Goal: Task Accomplishment & Management: Manage account settings

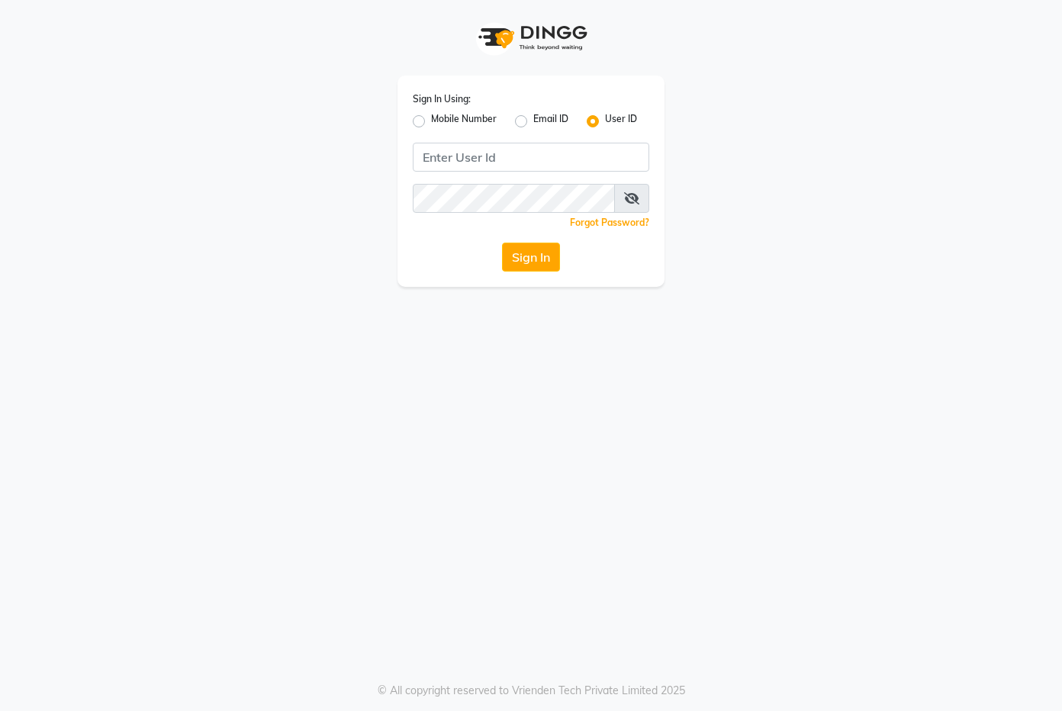
click at [471, 133] on div "Sign In Using: Mobile Number Email ID User ID Remember me Forgot Password? Sign…" at bounding box center [530, 180] width 267 height 211
click at [474, 116] on label "Mobile Number" at bounding box center [464, 121] width 66 height 18
click at [441, 116] on input "Mobile Number" at bounding box center [436, 117] width 10 height 10
radio input "true"
radio input "false"
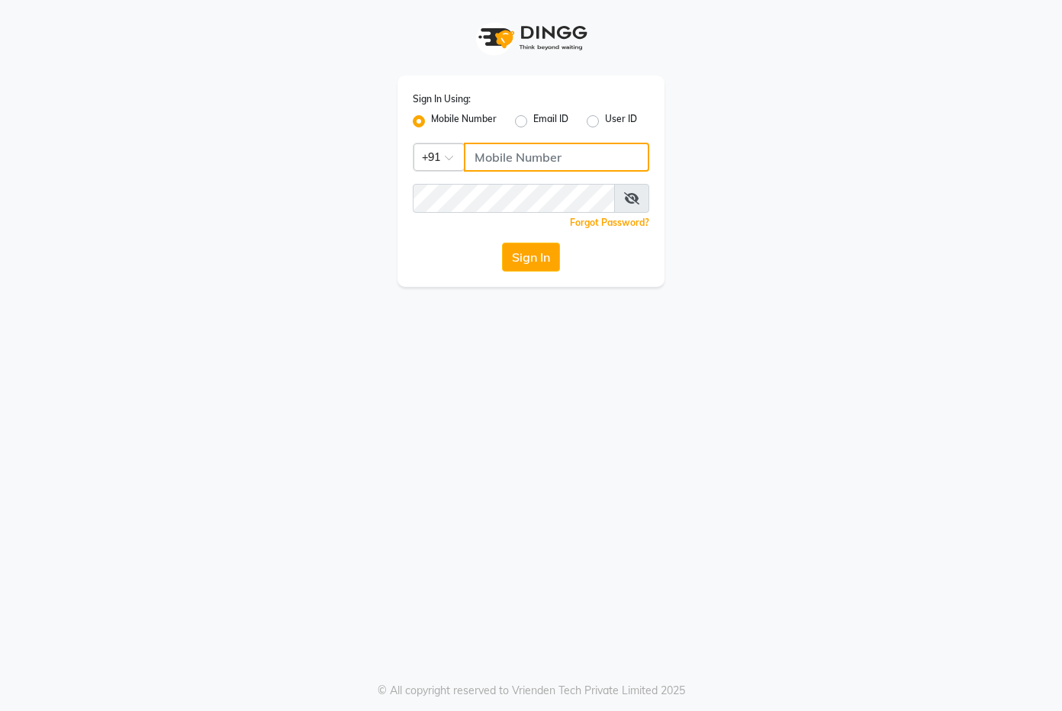
click at [489, 160] on input "Username" at bounding box center [556, 157] width 185 height 29
paste input "8856884957"
type input "8856884957"
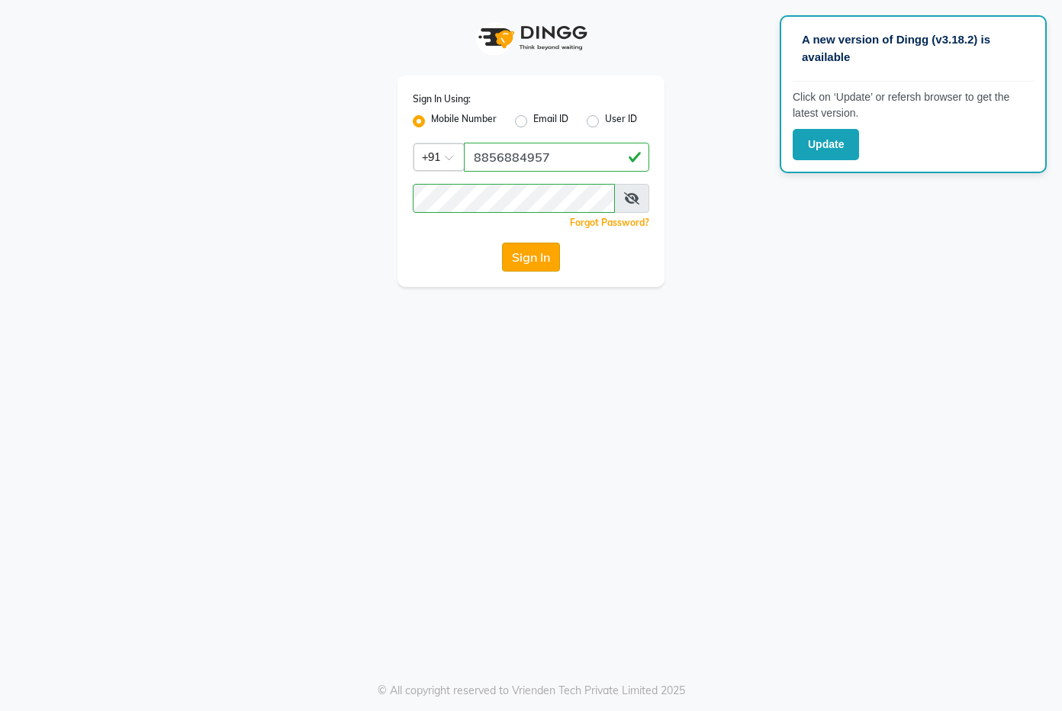
click at [536, 244] on button "Sign In" at bounding box center [531, 257] width 58 height 29
select select "service"
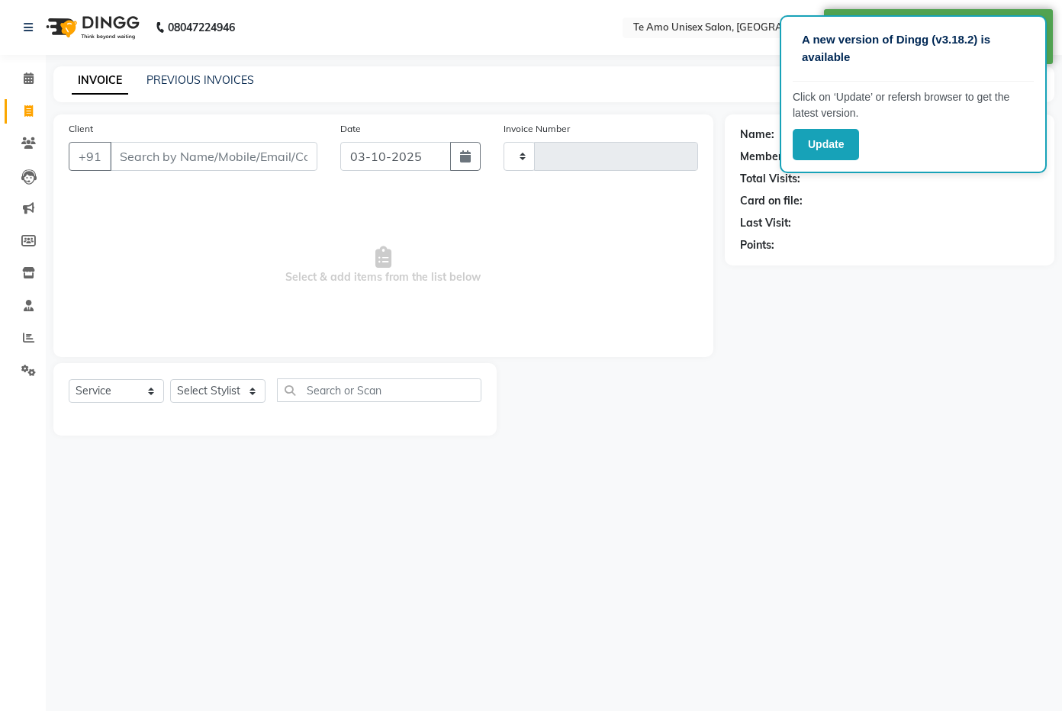
type input "2029"
select select "en"
select select "7836"
click at [28, 74] on icon at bounding box center [29, 77] width 10 height 11
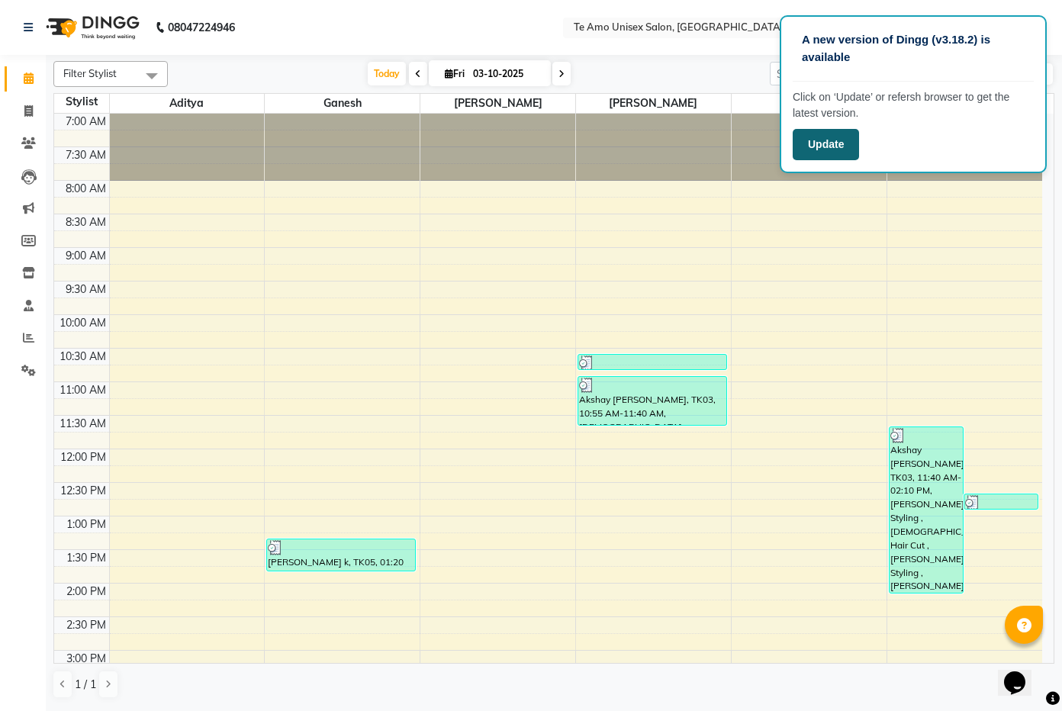
click at [827, 144] on button "Update" at bounding box center [825, 144] width 66 height 31
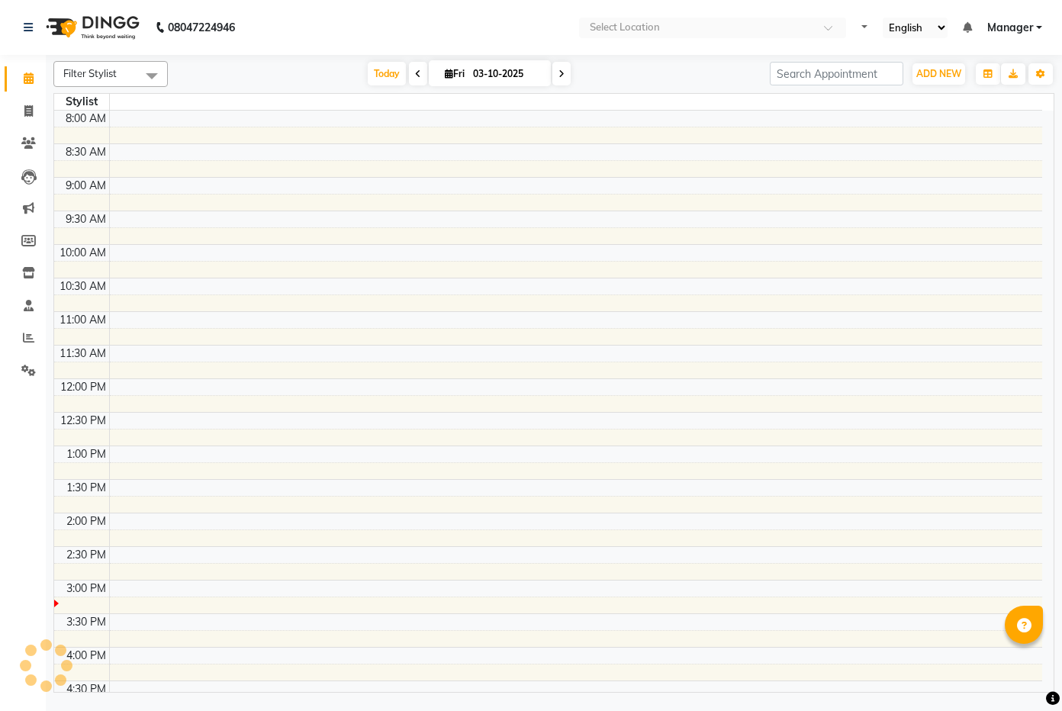
select select "en"
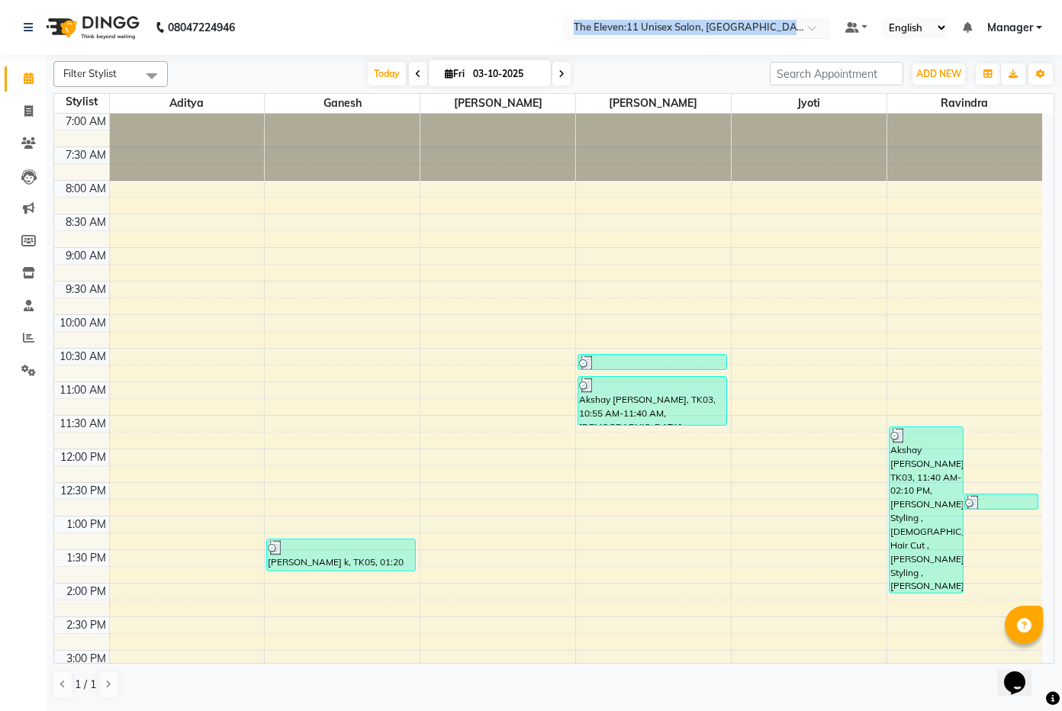
drag, startPoint x: 566, startPoint y: 43, endPoint x: 726, endPoint y: 22, distance: 161.5
click at [726, 22] on nav "08047224946 Select Location × The Eleven:11 Unisex Salon, Amanora-magarpatta De…" at bounding box center [531, 27] width 1062 height 55
click at [31, 366] on icon at bounding box center [28, 370] width 14 height 11
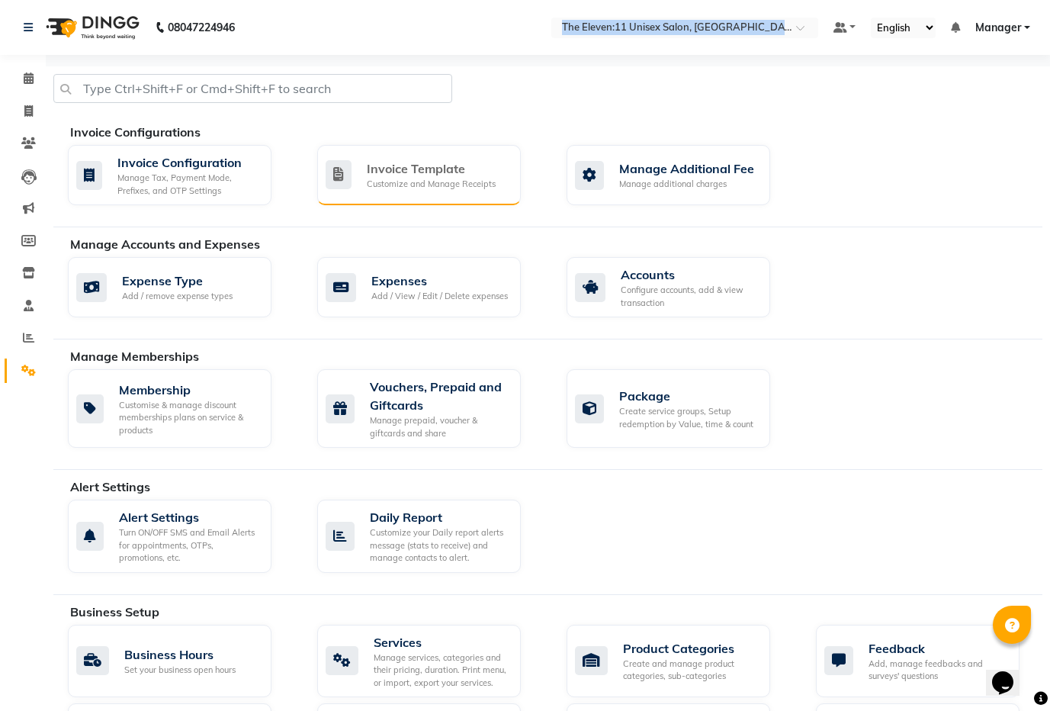
click at [388, 175] on div "Invoice Template" at bounding box center [431, 168] width 129 height 18
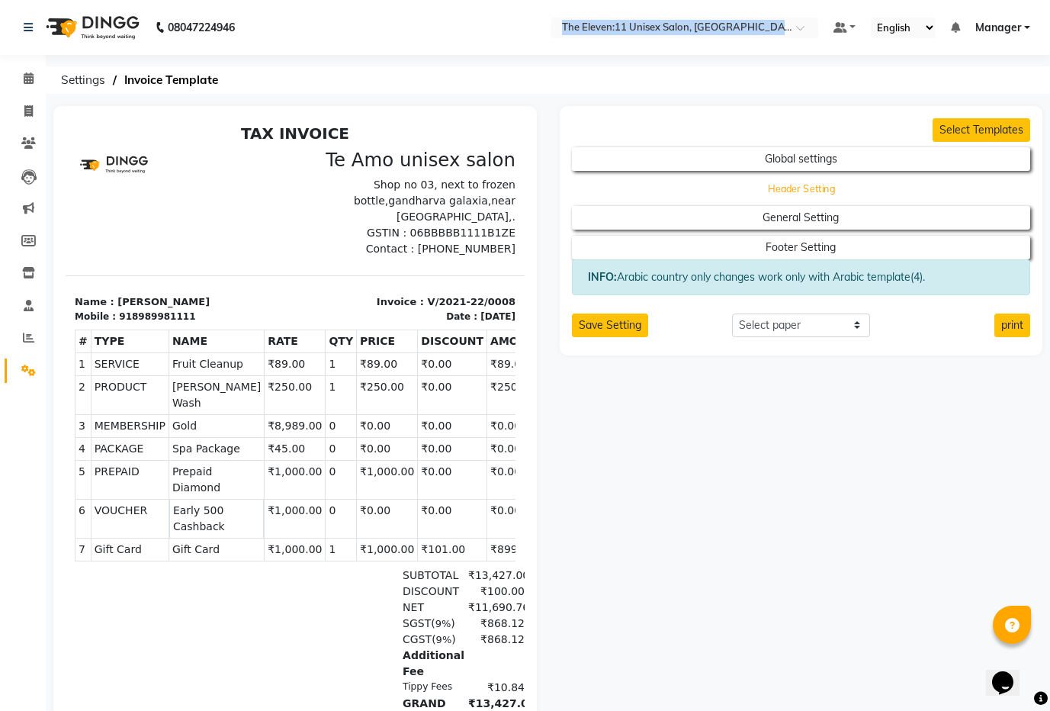
click at [744, 192] on button "Header Setting" at bounding box center [801, 188] width 413 height 21
select select "end"
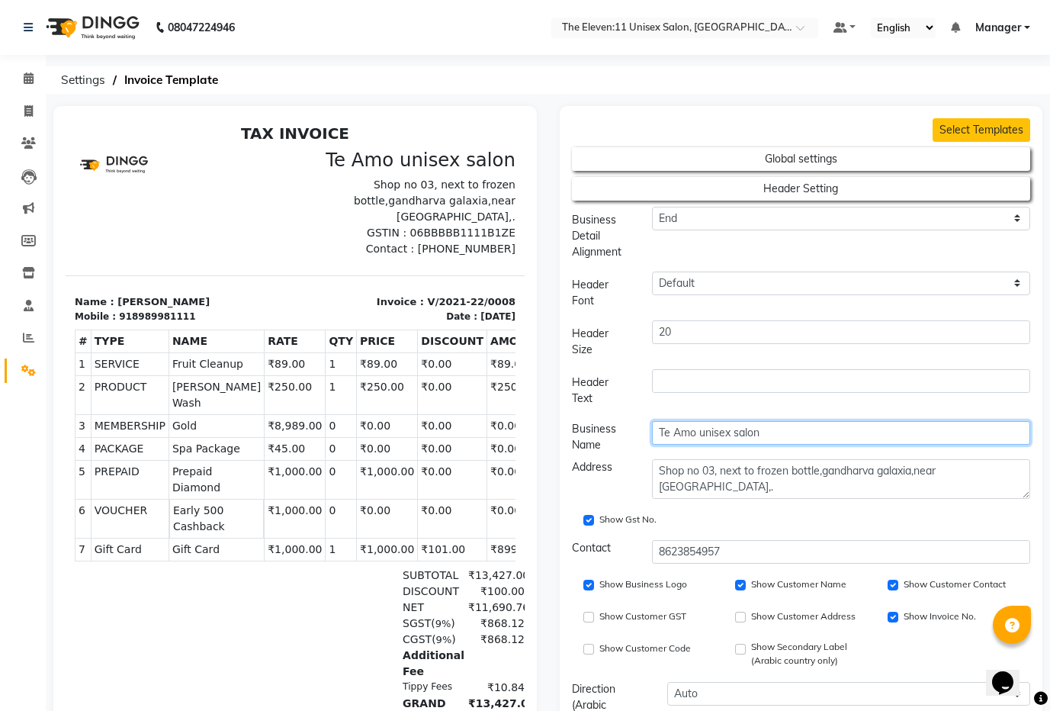
click at [705, 444] on input "Te Amo unisex salon" at bounding box center [841, 433] width 378 height 24
paste input "he Eleven:11 Unisex Salon."
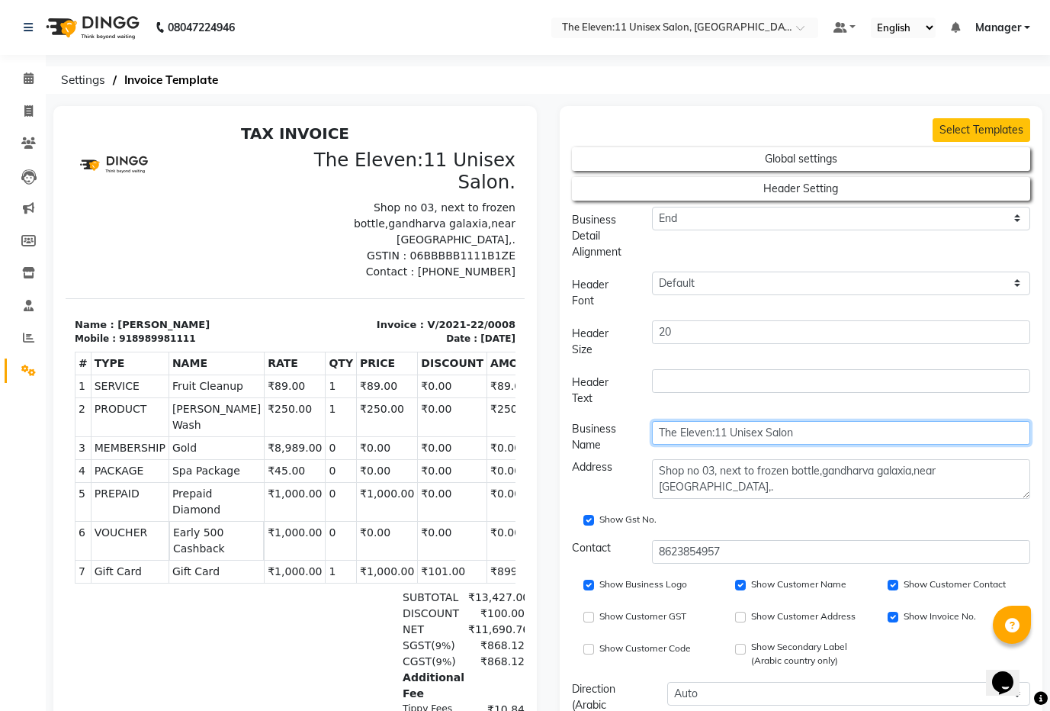
type input "The Eleven:11 Unisex Salon"
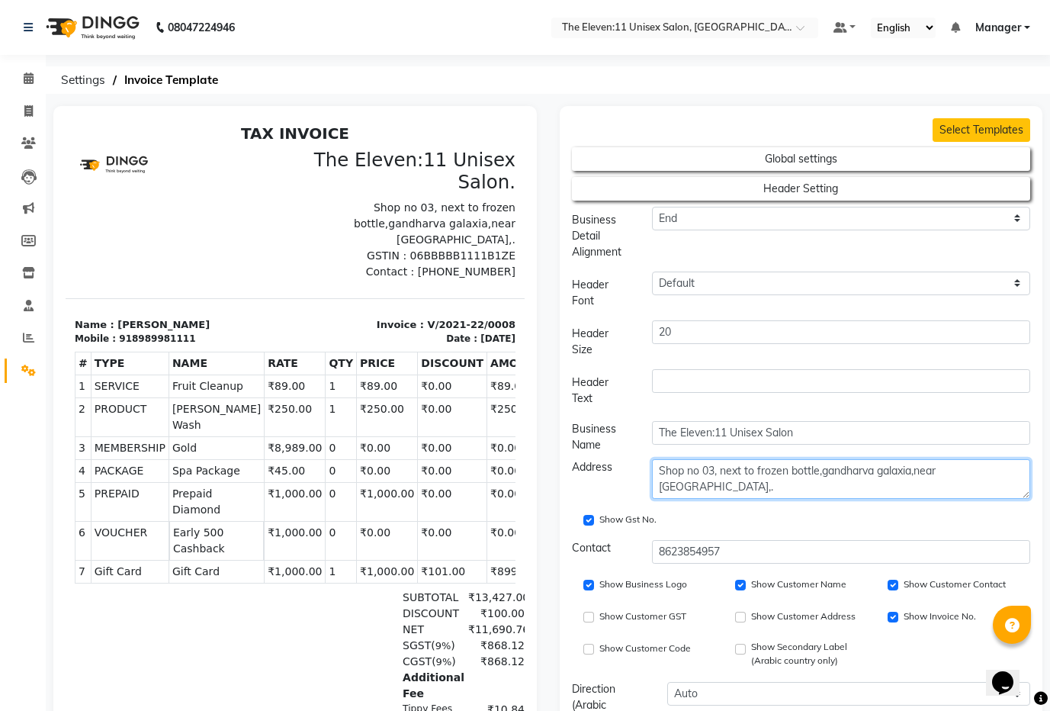
click at [766, 480] on textarea "Shop no 03, next to frozen bottle,gandharva galaxia,near Sandeep hotel,." at bounding box center [841, 479] width 378 height 40
click at [781, 466] on textarea "Shop no 03, next to frozen bottle,gandharva galaxia,near Sandeep hotel,." at bounding box center [841, 479] width 378 height 40
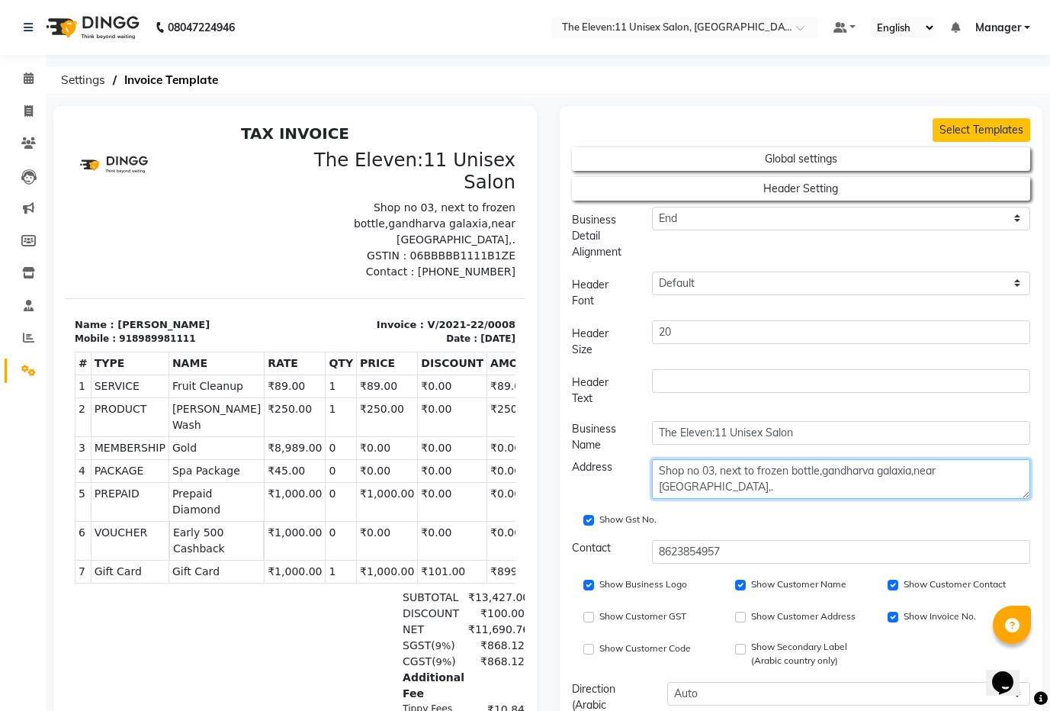
click at [781, 466] on textarea "Shop no 03, next to frozen bottle,gandharva galaxia,near Sandeep hotel,." at bounding box center [841, 479] width 378 height 40
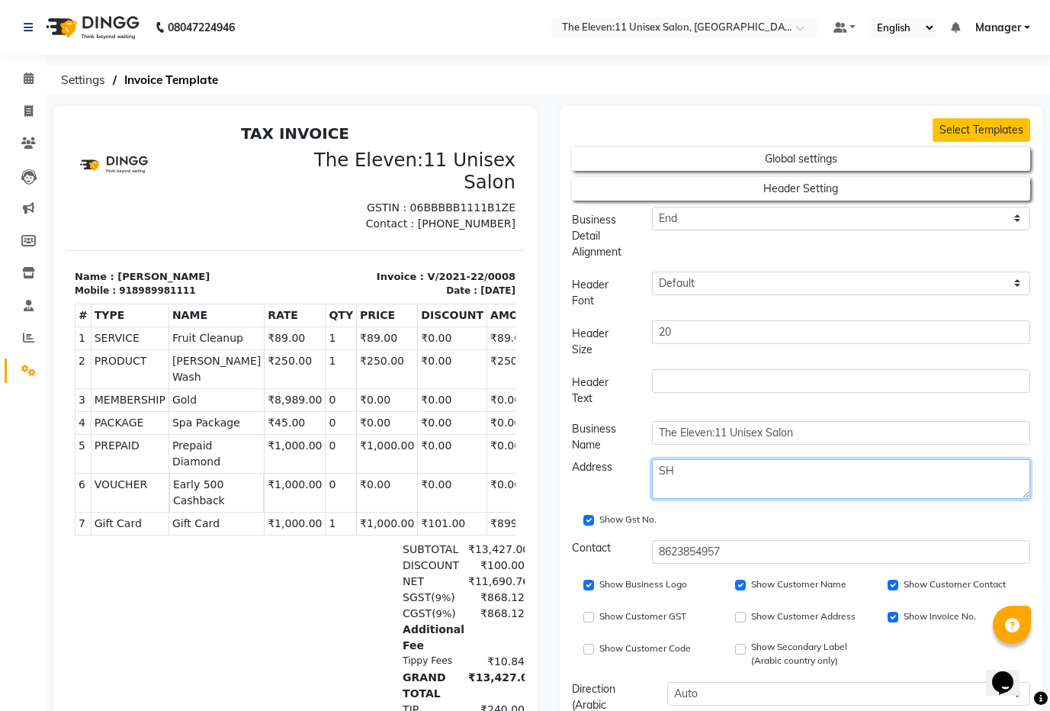
type textarea "S"
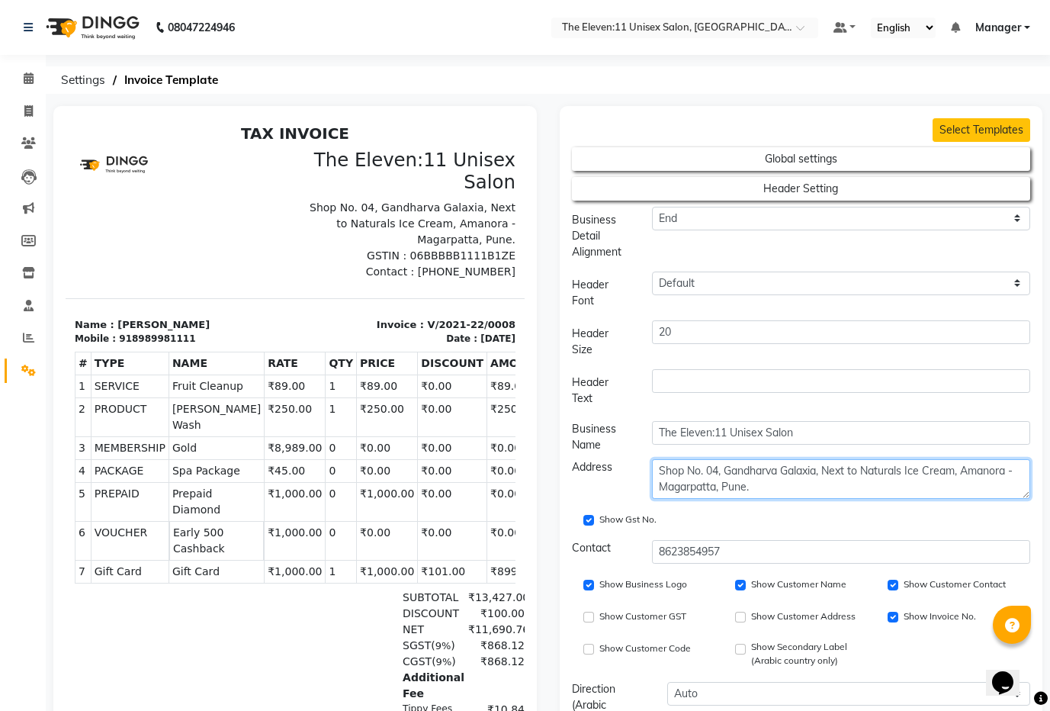
type textarea "Shop No. 04, Gandharva Galaxia, Next to Naturals Ice Cream, Amanora - Magarpatt…"
drag, startPoint x: 438, startPoint y: 272, endPoint x: 493, endPoint y: 268, distance: 55.1
click at [493, 268] on div "The Eleven:11 Unisex Salon Shop No. 04, Gandharva Galaxia, Next to Naturals Ice…" at bounding box center [409, 214] width 230 height 131
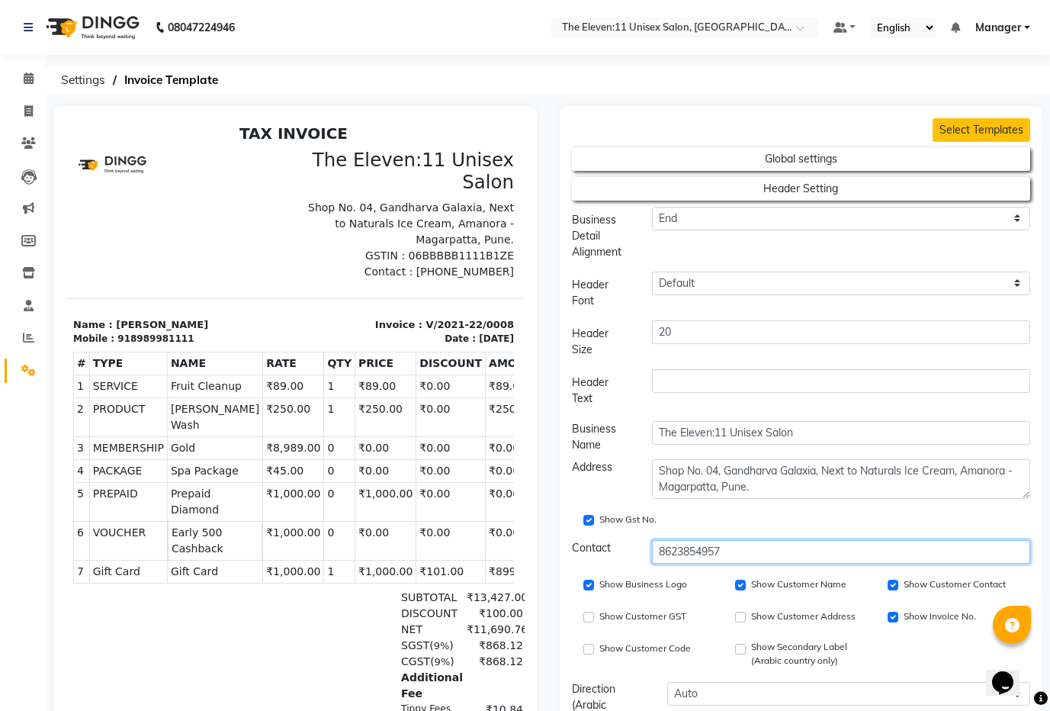
click at [724, 548] on input "8623854957" at bounding box center [841, 552] width 378 height 24
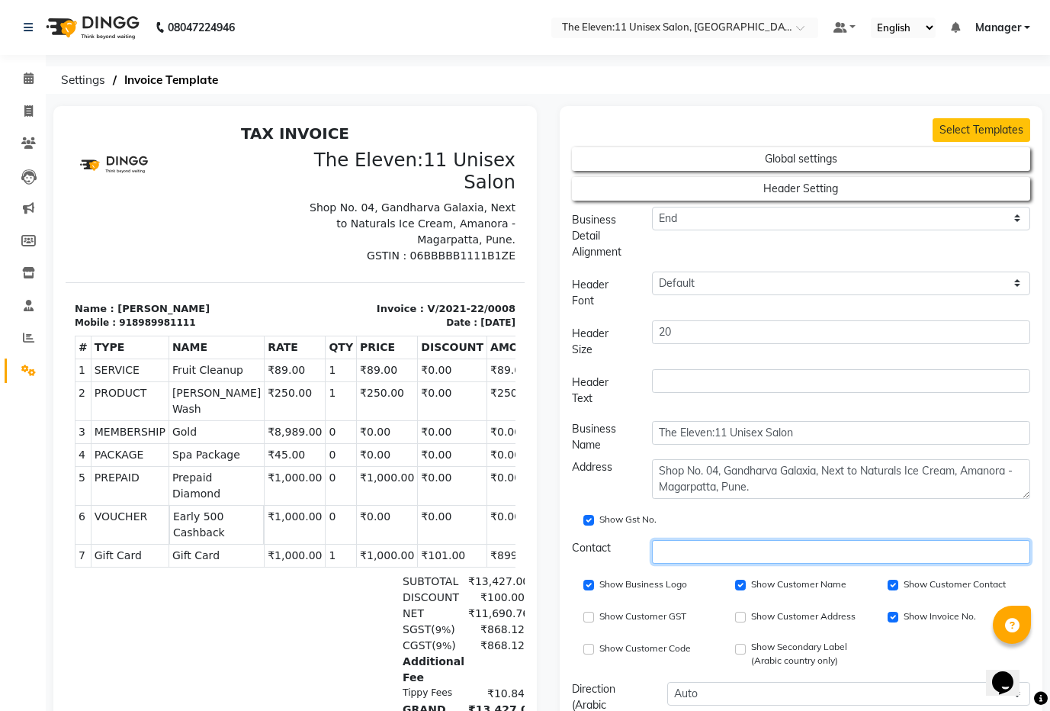
scroll to position [0, 0]
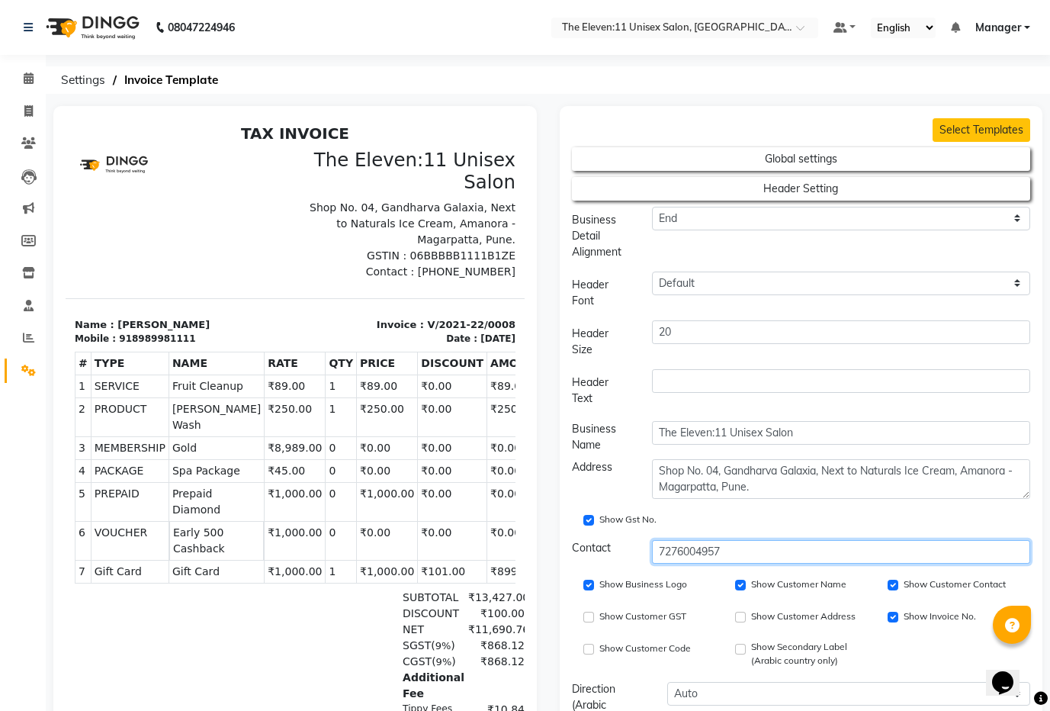
type input "7276004957"
click at [881, 511] on div "Show Gst No." at bounding box center [802, 518] width 482 height 26
click at [1026, 514] on div "Show Gst No." at bounding box center [802, 518] width 482 height 26
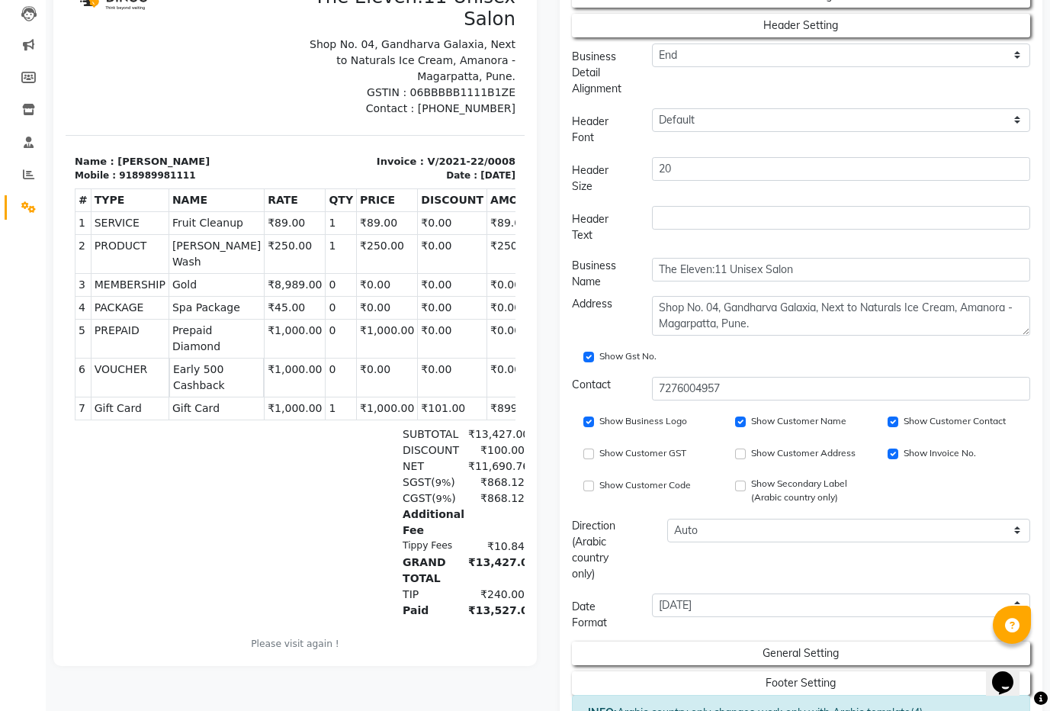
scroll to position [266, 0]
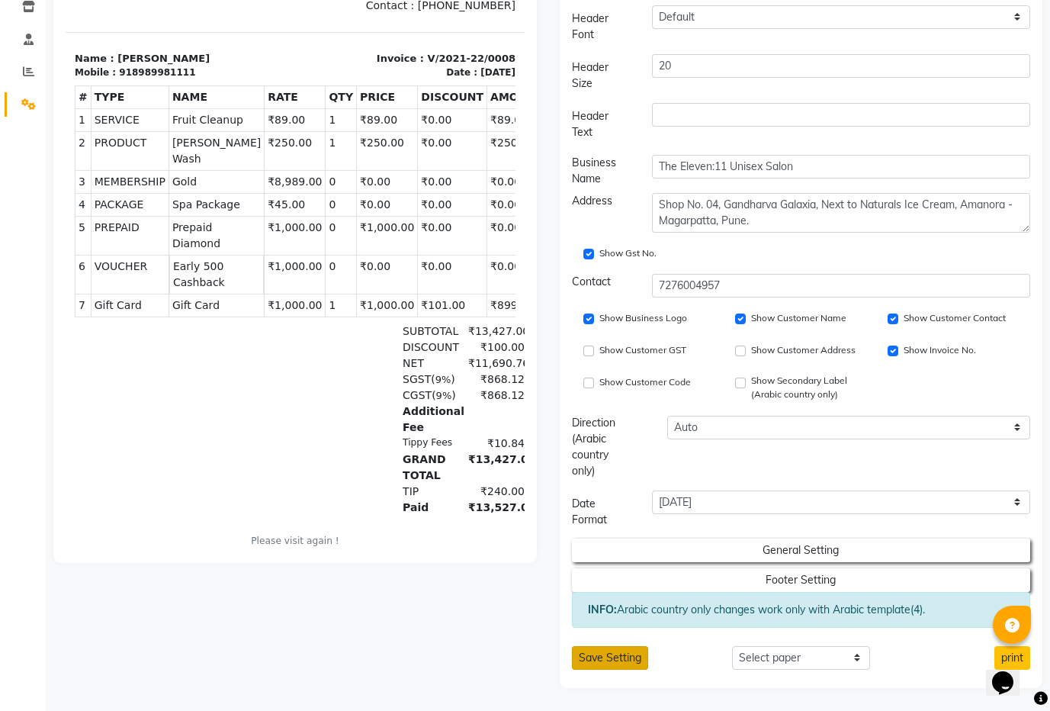
click at [607, 658] on button "Save Setting" at bounding box center [610, 658] width 76 height 24
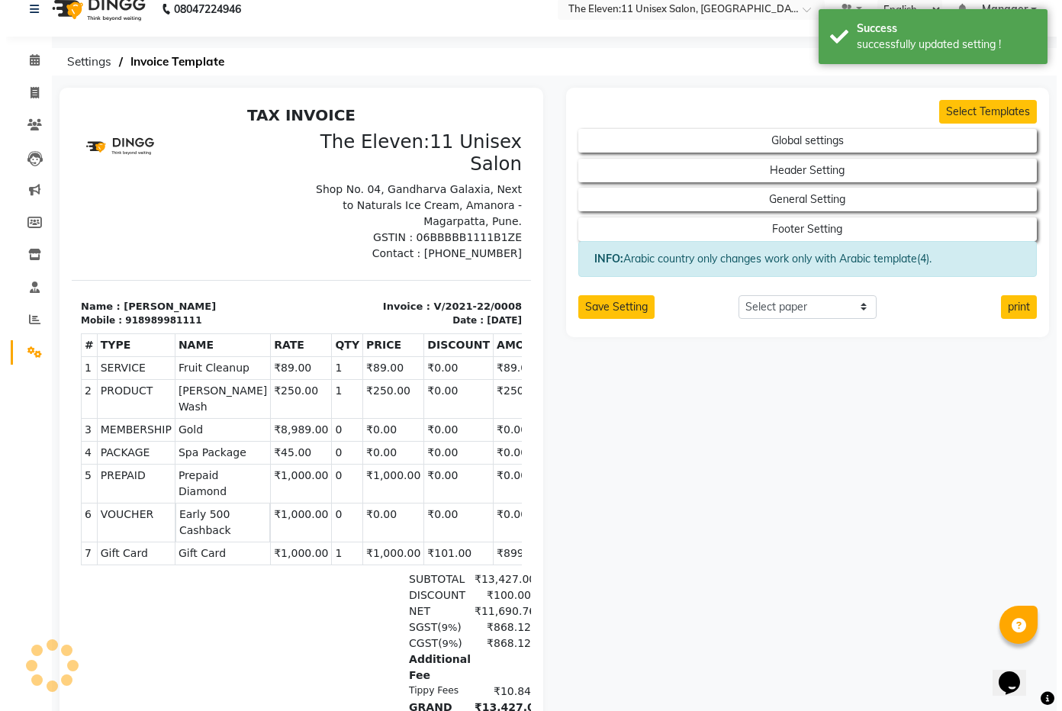
scroll to position [0, 0]
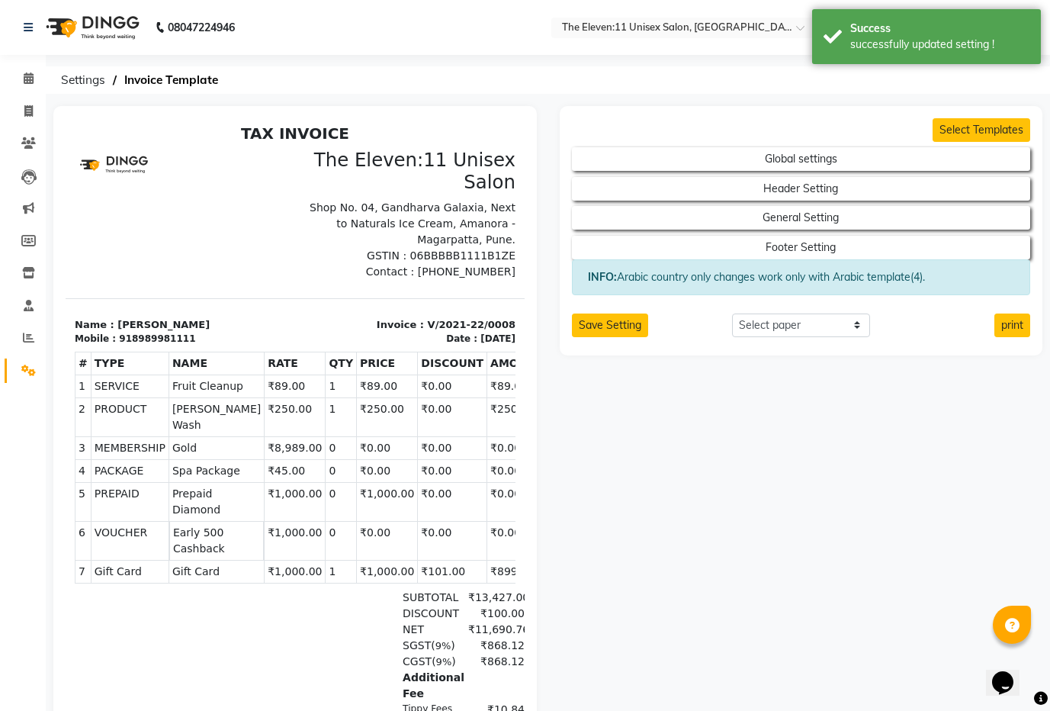
click at [20, 360] on link "Settings" at bounding box center [23, 370] width 37 height 25
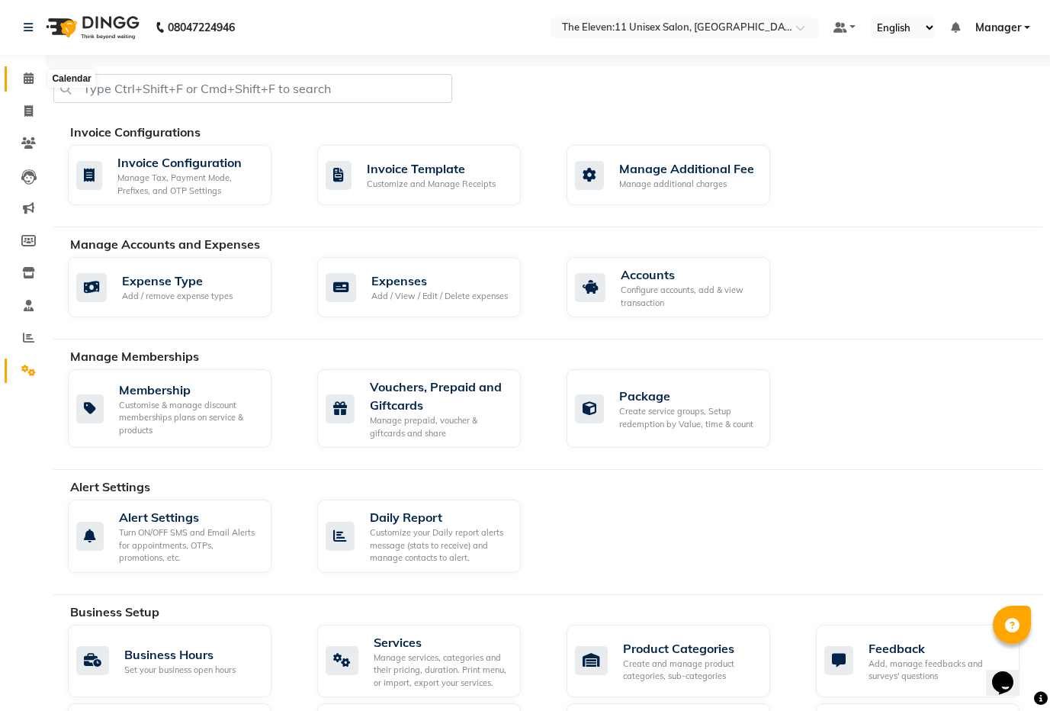
click at [31, 70] on span at bounding box center [28, 79] width 27 height 18
